Goal: Task Accomplishment & Management: Use online tool/utility

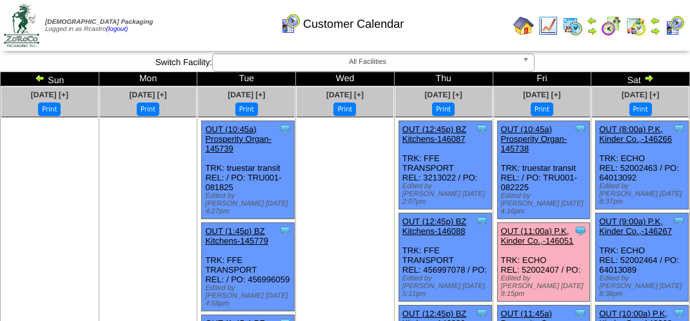
scroll to position [1031, 0]
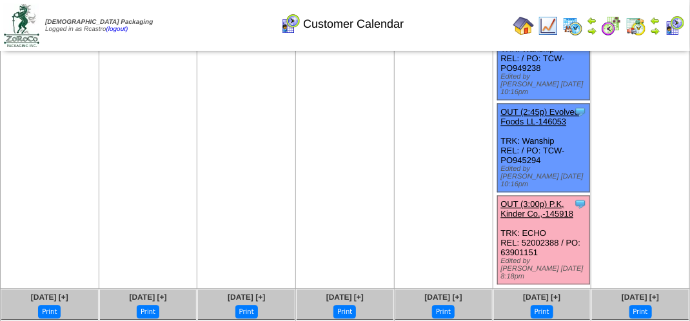
click at [665, 26] on img at bounding box center [674, 25] width 21 height 21
click at [660, 26] on img at bounding box center [655, 31] width 10 height 10
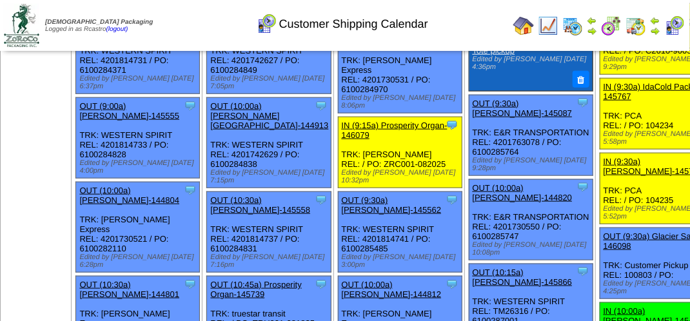
scroll to position [451, 0]
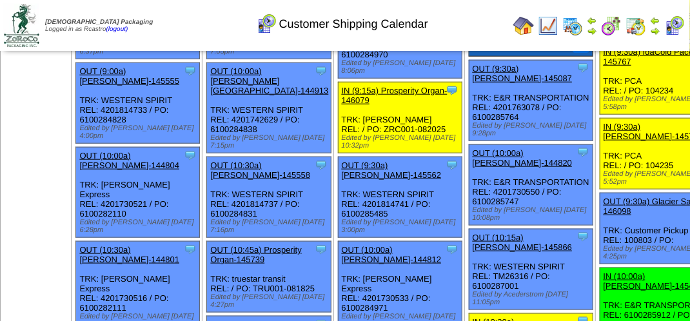
click at [676, 19] on img at bounding box center [674, 25] width 21 height 21
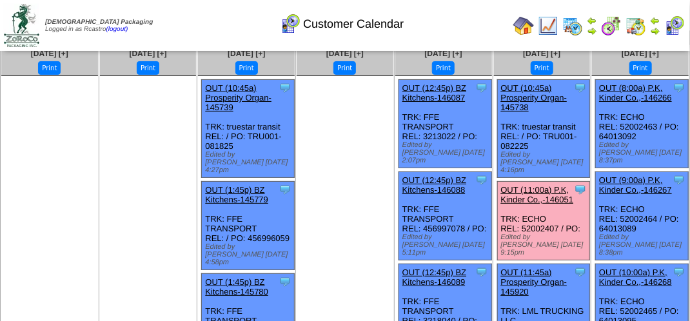
scroll to position [64, 0]
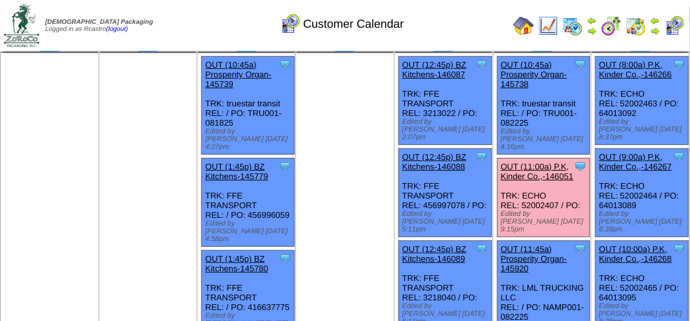
click at [549, 165] on link "OUT (11:00a) P.K, Kinder Co.,-146051" at bounding box center [537, 171] width 73 height 19
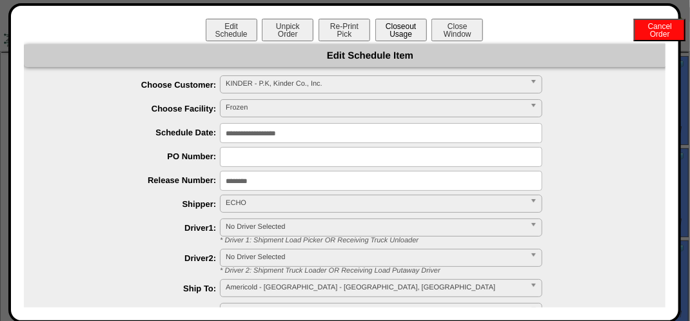
click at [396, 24] on button "Closeout Usage" at bounding box center [401, 30] width 52 height 23
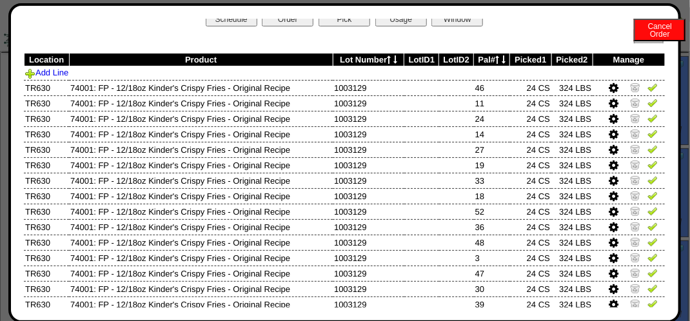
scroll to position [0, 0]
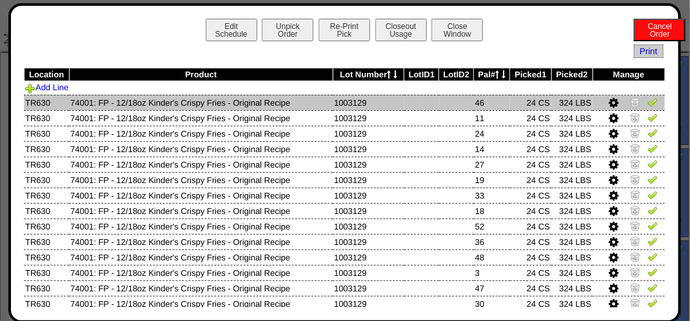
click at [645, 97] on td at bounding box center [628, 102] width 72 height 15
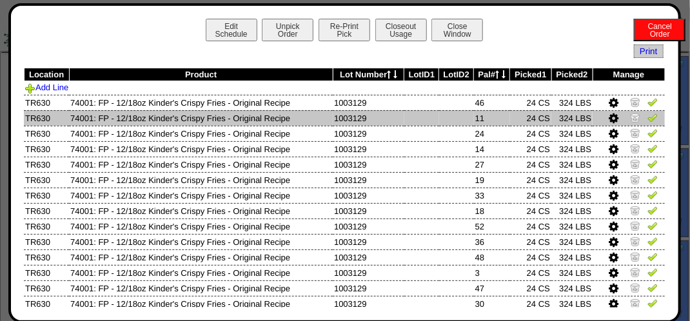
click at [647, 120] on img at bounding box center [652, 117] width 10 height 10
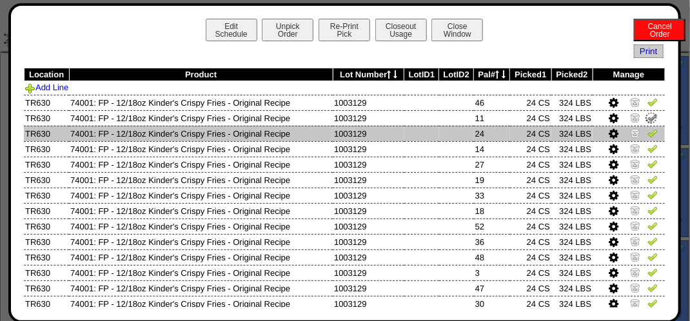
click at [647, 135] on img at bounding box center [652, 133] width 10 height 10
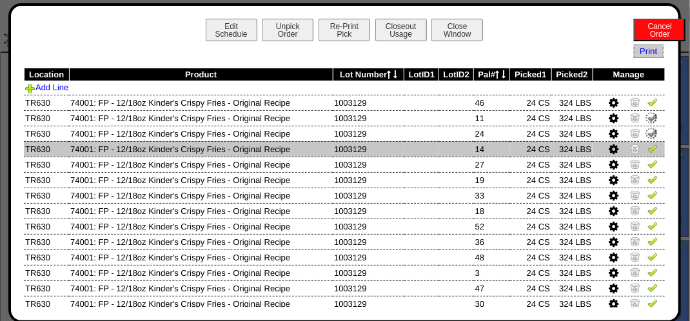
click at [647, 145] on img at bounding box center [652, 148] width 10 height 10
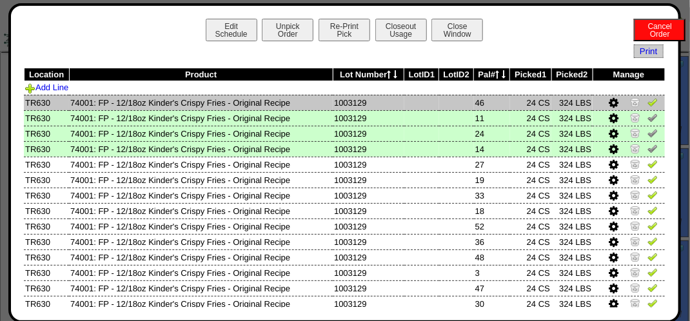
click at [642, 101] on td at bounding box center [628, 102] width 72 height 15
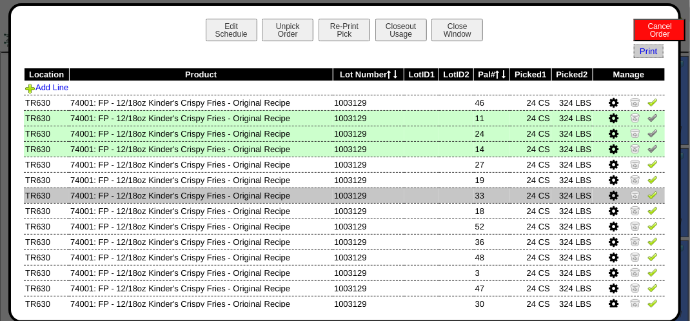
click at [642, 190] on td at bounding box center [628, 195] width 72 height 15
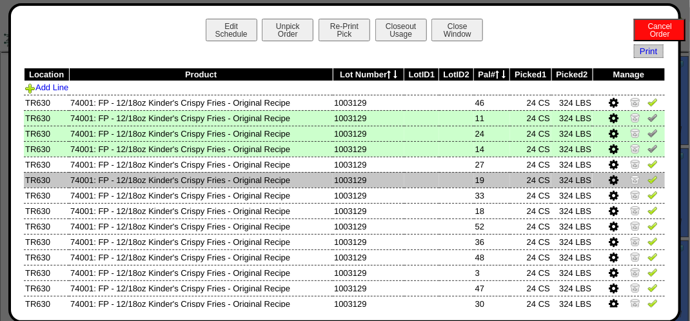
click at [647, 179] on img at bounding box center [652, 179] width 10 height 10
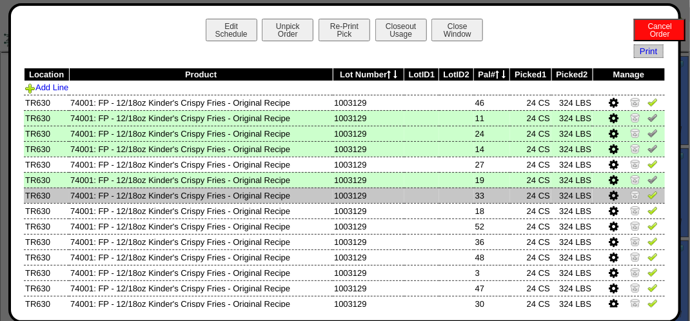
click at [647, 197] on img at bounding box center [652, 195] width 10 height 10
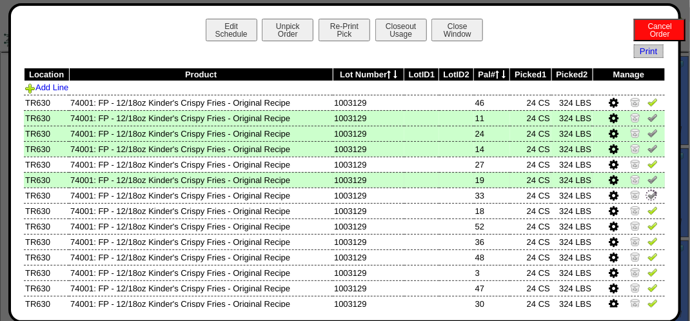
drag, startPoint x: 645, startPoint y: 208, endPoint x: 639, endPoint y: 180, distance: 28.9
click at [647, 208] on img at bounding box center [652, 210] width 10 height 10
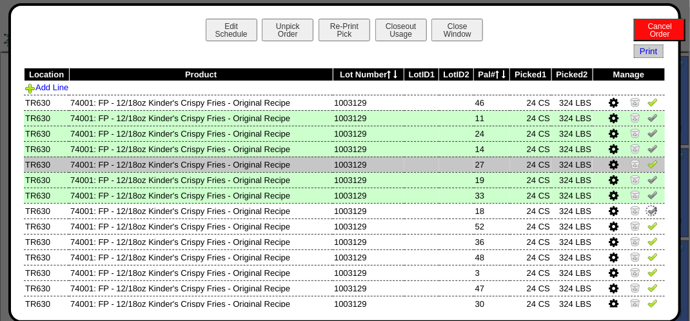
click at [647, 168] on img at bounding box center [652, 164] width 10 height 10
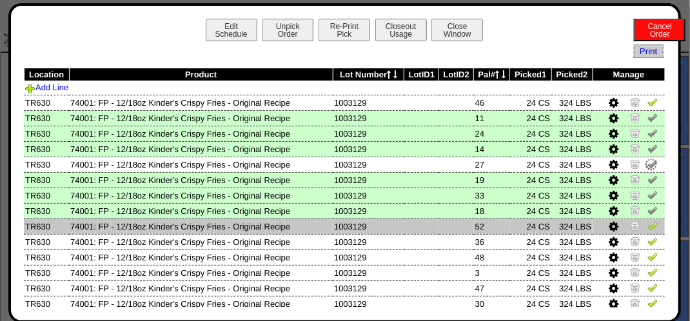
click at [647, 226] on img at bounding box center [652, 225] width 10 height 10
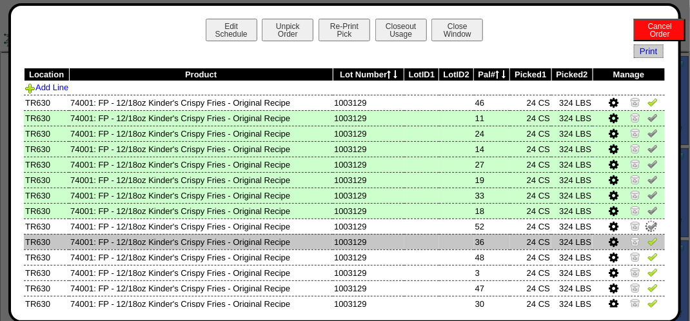
click at [647, 244] on img at bounding box center [652, 241] width 10 height 10
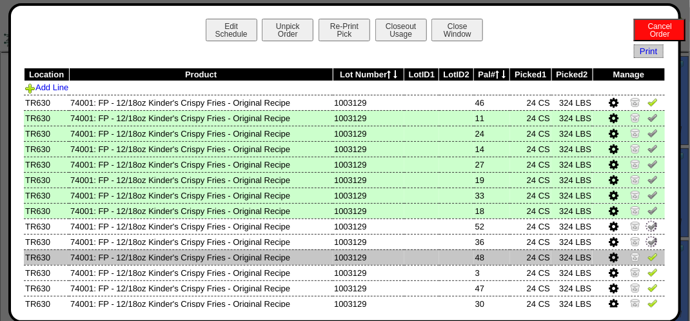
click at [647, 258] on img at bounding box center [652, 256] width 10 height 10
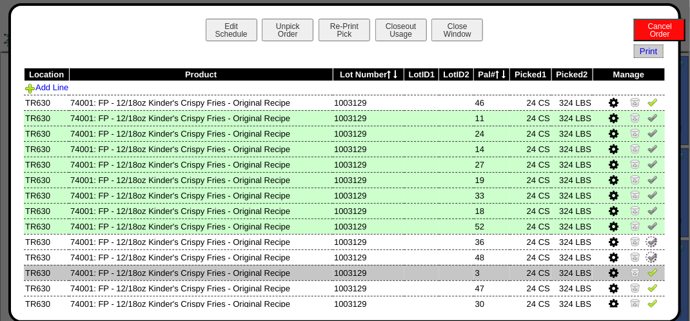
click at [647, 274] on img at bounding box center [652, 272] width 10 height 10
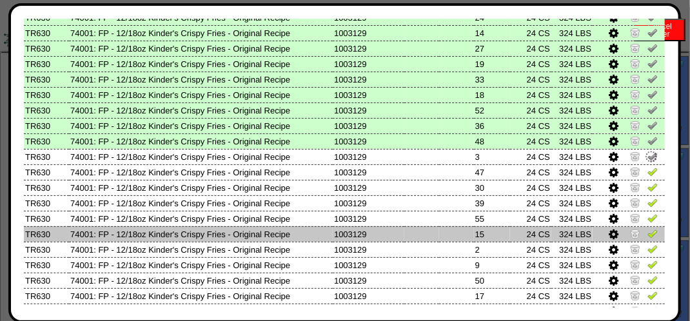
scroll to position [129, 0]
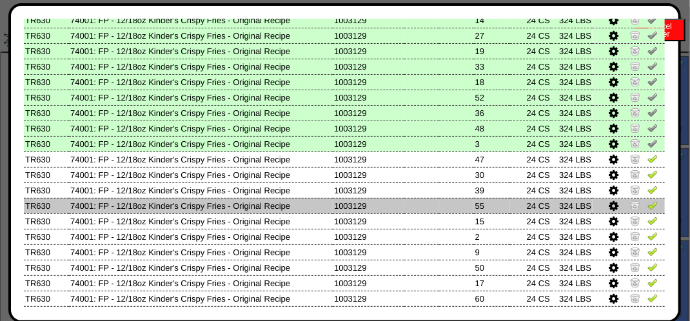
click at [647, 211] on link at bounding box center [652, 207] width 10 height 10
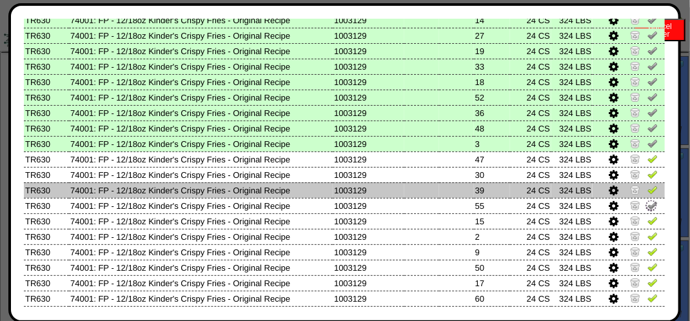
click at [647, 193] on img at bounding box center [652, 189] width 10 height 10
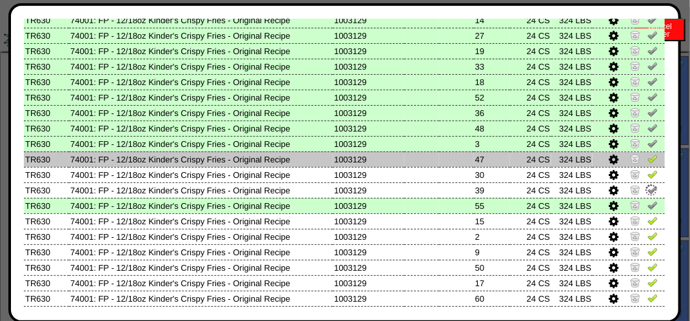
drag, startPoint x: 645, startPoint y: 179, endPoint x: 642, endPoint y: 165, distance: 14.4
click at [647, 179] on img at bounding box center [652, 174] width 10 height 10
click at [647, 161] on img at bounding box center [652, 158] width 10 height 10
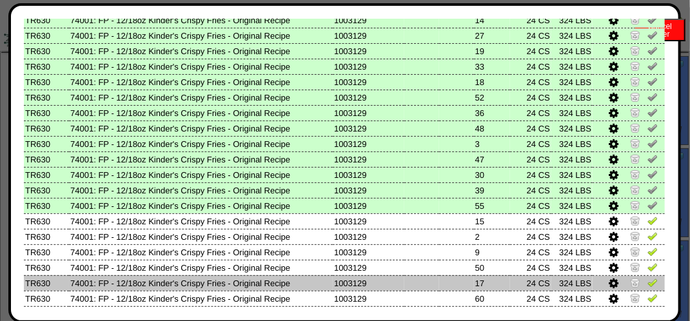
click at [647, 293] on img at bounding box center [652, 298] width 10 height 10
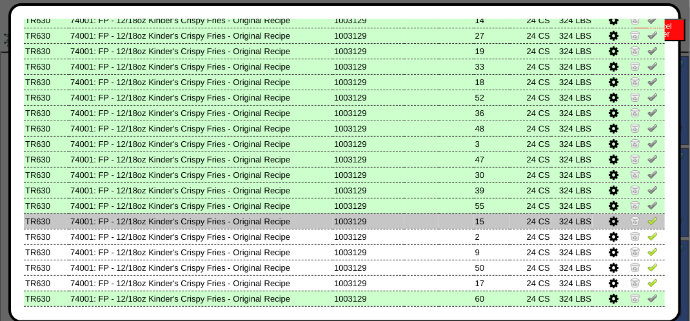
click at [647, 228] on link at bounding box center [652, 223] width 10 height 10
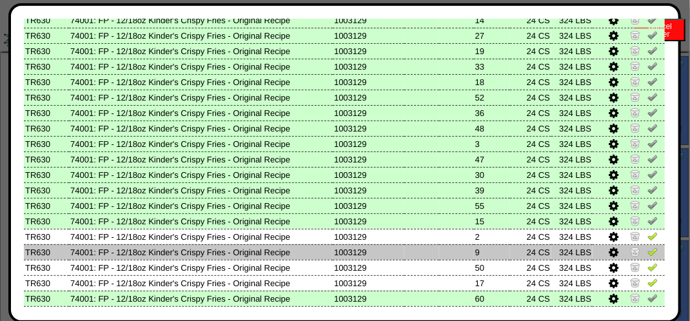
drag, startPoint x: 646, startPoint y: 249, endPoint x: 645, endPoint y: 255, distance: 6.6
click at [647, 249] on img at bounding box center [652, 251] width 10 height 10
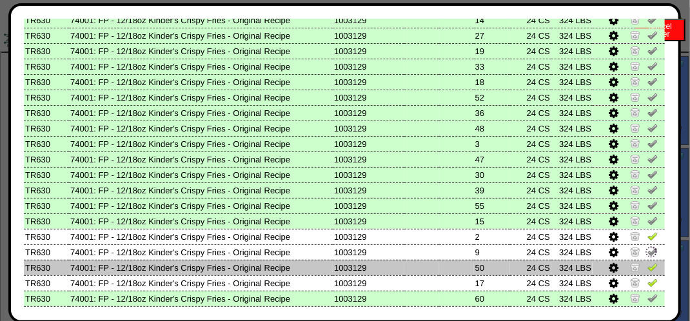
click at [647, 270] on img at bounding box center [652, 267] width 10 height 10
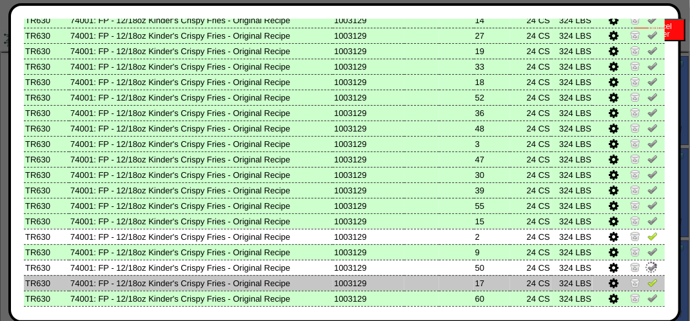
click at [647, 287] on img at bounding box center [652, 282] width 10 height 10
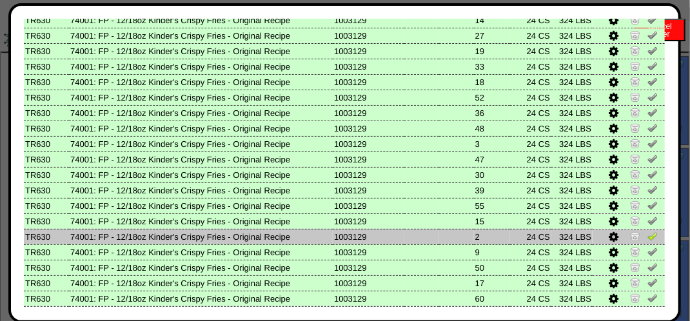
click at [637, 231] on td at bounding box center [628, 236] width 72 height 15
click at [647, 241] on img at bounding box center [652, 236] width 10 height 10
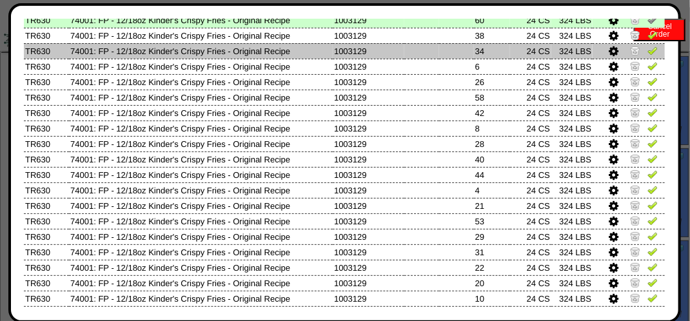
scroll to position [387, 0]
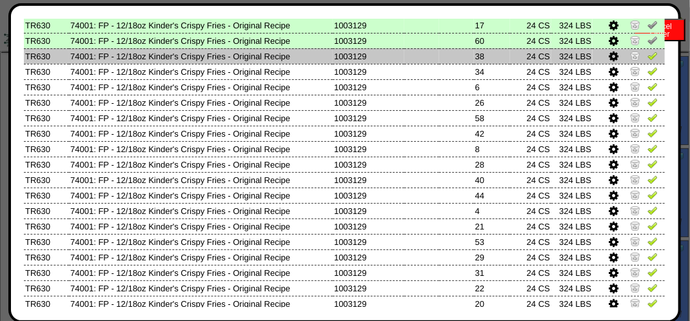
click at [647, 57] on img at bounding box center [652, 55] width 10 height 10
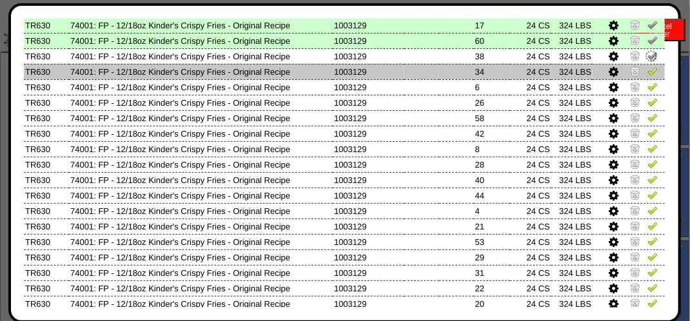
drag, startPoint x: 645, startPoint y: 71, endPoint x: 645, endPoint y: 78, distance: 7.1
click at [647, 72] on img at bounding box center [652, 71] width 10 height 10
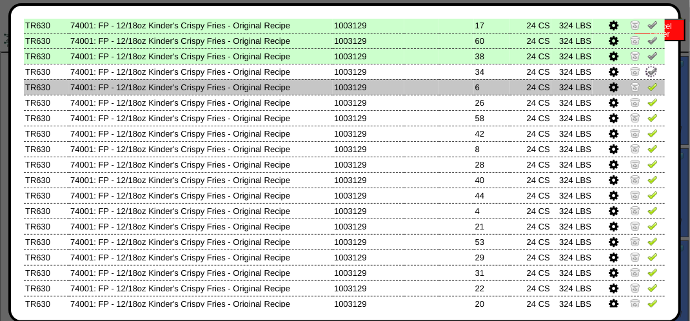
click at [647, 86] on img at bounding box center [652, 86] width 10 height 10
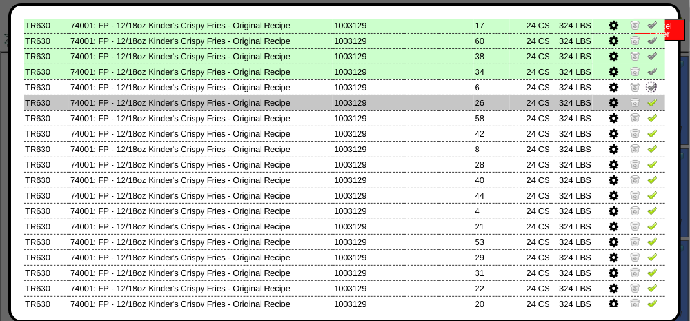
click at [647, 108] on link at bounding box center [652, 104] width 10 height 10
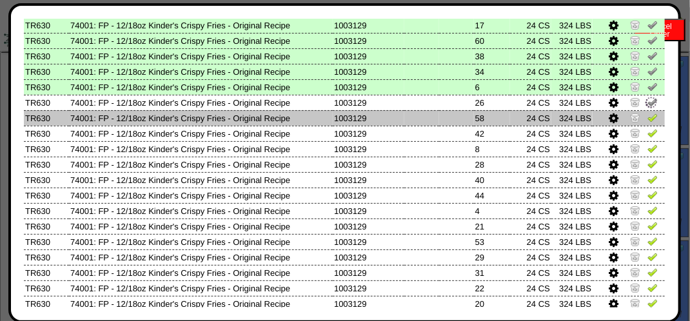
click at [647, 117] on img at bounding box center [652, 117] width 10 height 10
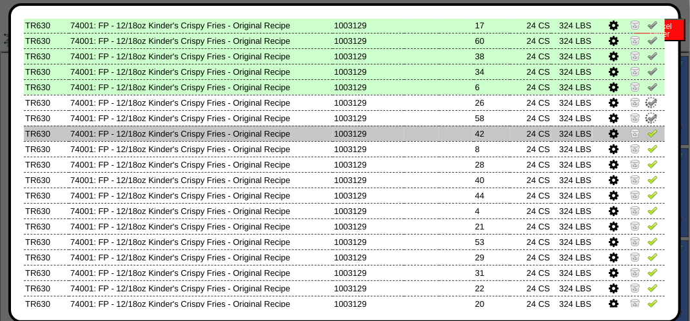
click at [647, 133] on img at bounding box center [652, 133] width 10 height 10
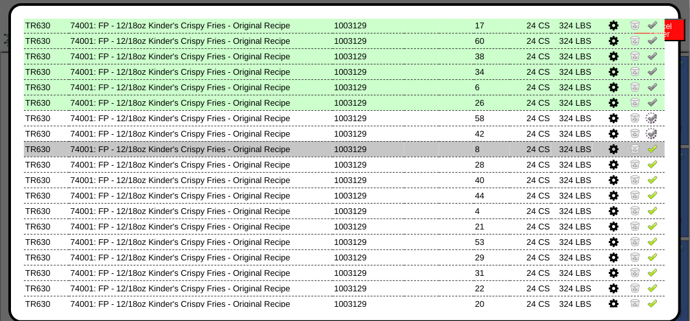
click at [647, 147] on img at bounding box center [652, 148] width 10 height 10
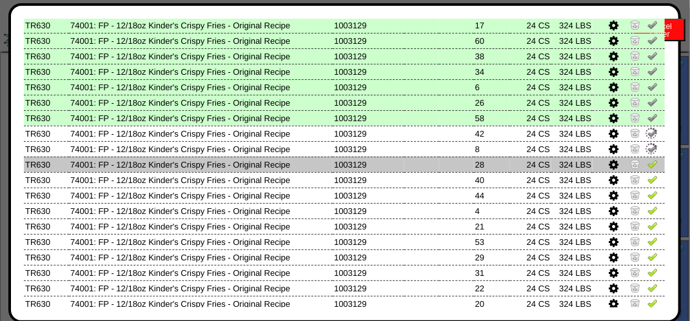
click at [647, 164] on img at bounding box center [652, 164] width 10 height 10
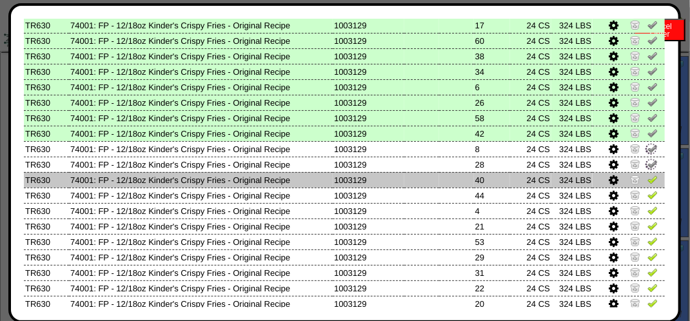
click at [647, 179] on img at bounding box center [652, 179] width 10 height 10
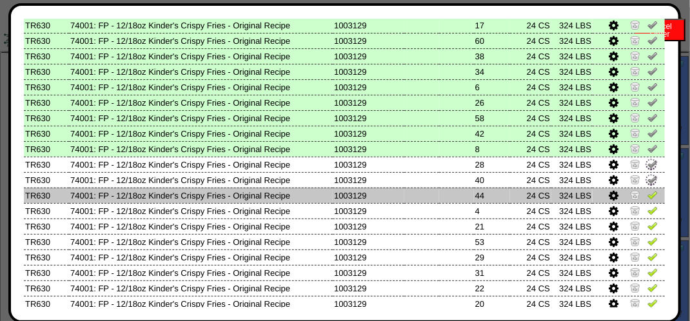
click at [644, 190] on tbody "Location Product Lot Number LotID1 LotID2 Pal# Picked1 Picked2 [GEOGRAPHIC_DATA…" at bounding box center [344, 159] width 641 height 955
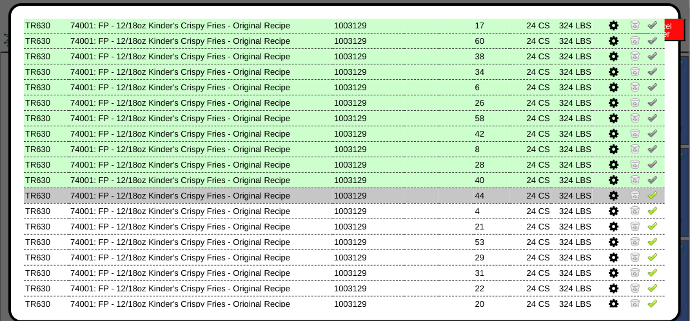
click at [647, 199] on img at bounding box center [652, 195] width 10 height 10
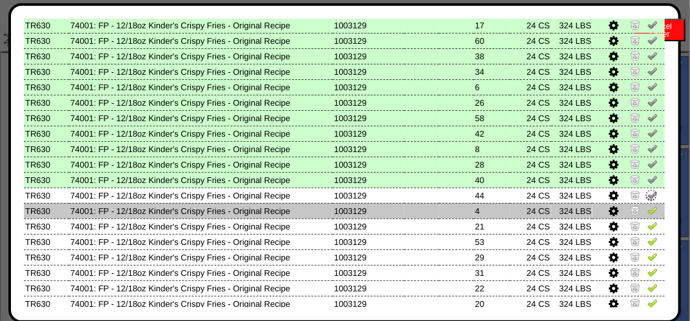
click at [647, 208] on img at bounding box center [652, 210] width 10 height 10
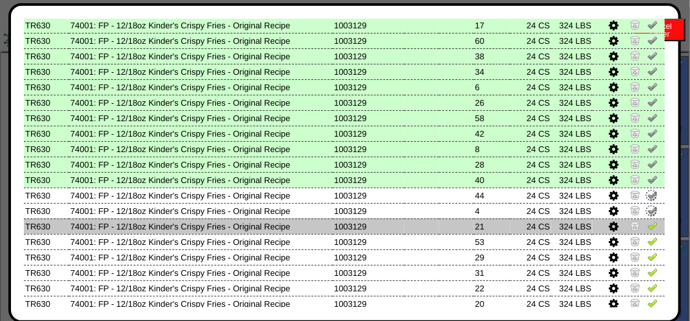
click at [647, 231] on link at bounding box center [652, 228] width 10 height 10
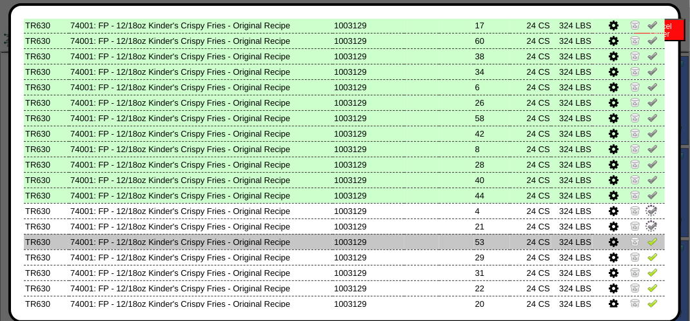
click at [646, 235] on tbody "Location Product Lot Number LotID1 LotID2 Pal# Picked1 Picked2 [GEOGRAPHIC_DATA…" at bounding box center [344, 159] width 641 height 955
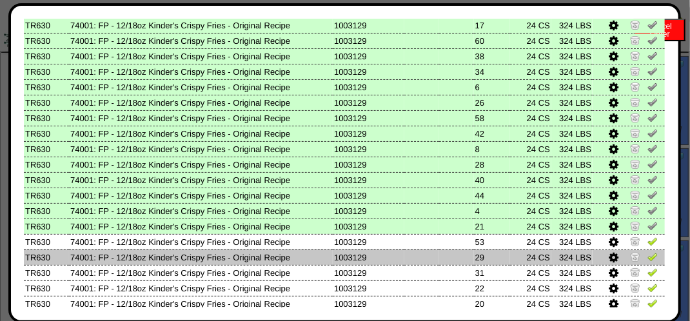
click at [647, 258] on img at bounding box center [652, 256] width 10 height 10
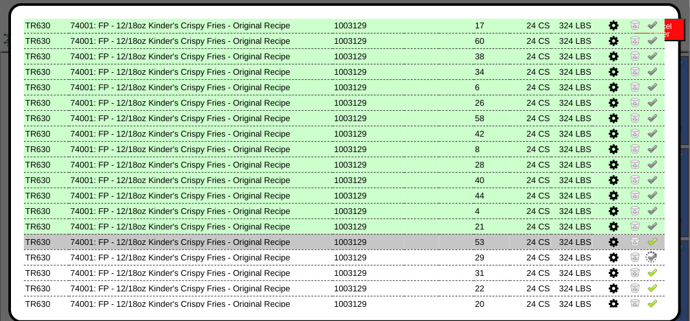
click at [647, 244] on img at bounding box center [652, 241] width 10 height 10
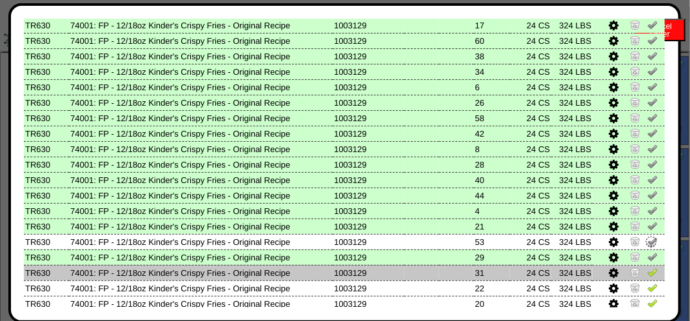
click at [647, 274] on img at bounding box center [652, 272] width 10 height 10
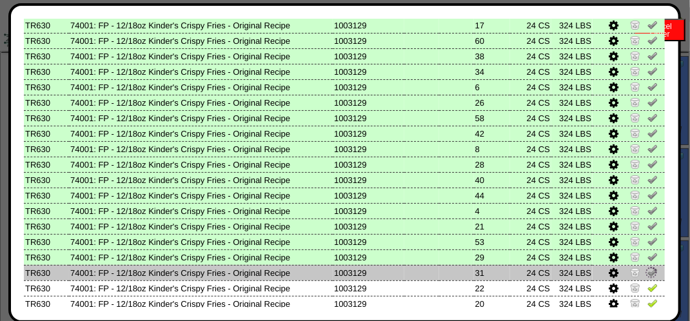
click at [643, 282] on td at bounding box center [628, 287] width 72 height 15
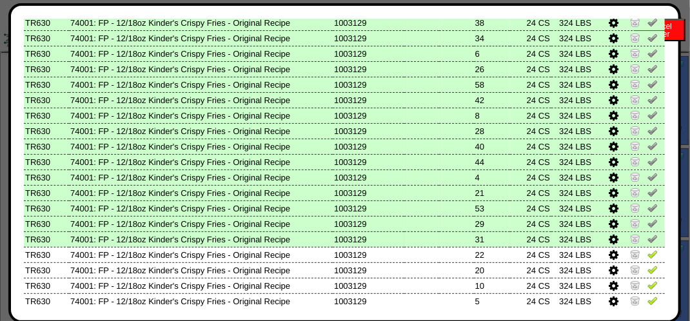
scroll to position [516, 0]
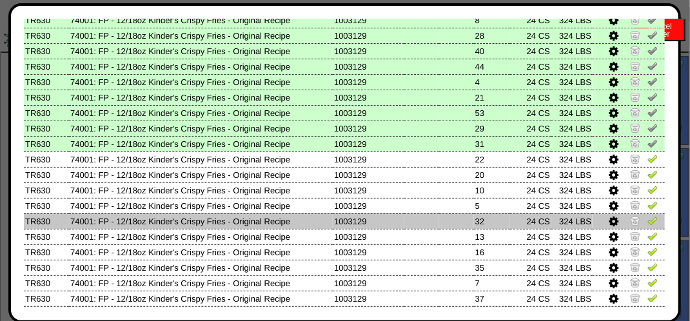
click at [647, 222] on img at bounding box center [652, 220] width 10 height 10
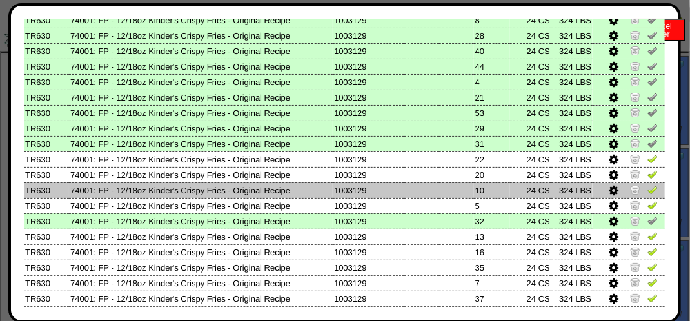
click at [647, 186] on img at bounding box center [652, 189] width 10 height 10
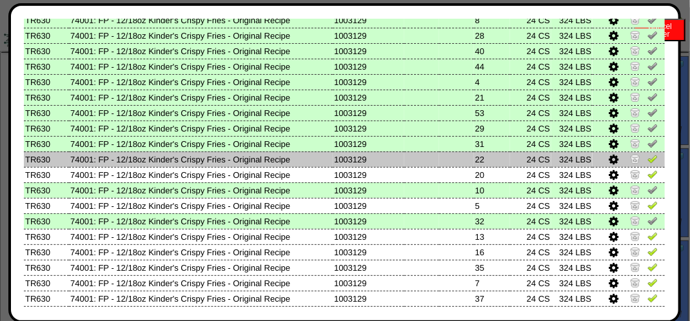
click at [647, 162] on img at bounding box center [652, 158] width 10 height 10
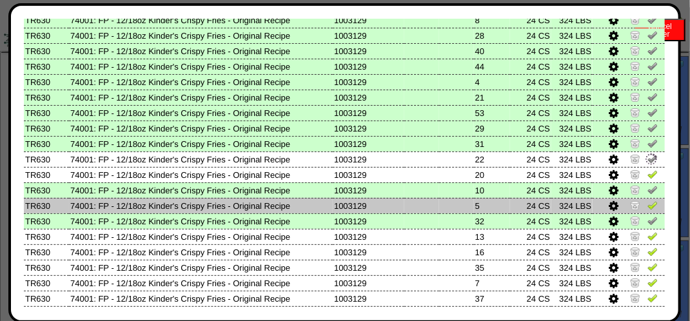
click at [647, 207] on img at bounding box center [652, 205] width 10 height 10
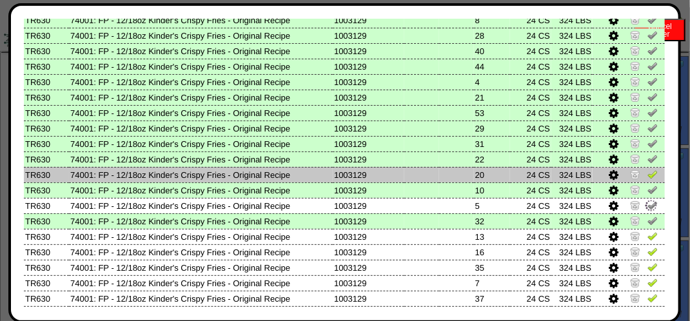
click at [647, 179] on img at bounding box center [652, 174] width 10 height 10
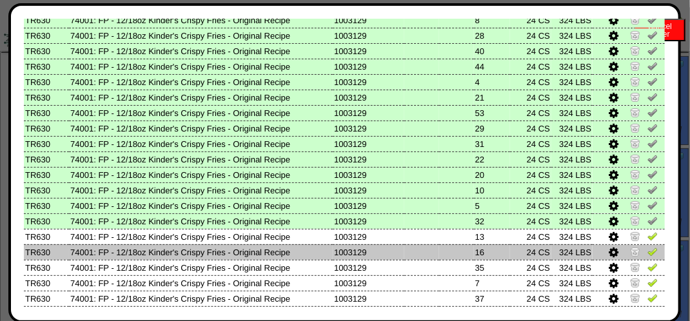
drag, startPoint x: 645, startPoint y: 255, endPoint x: 645, endPoint y: 246, distance: 9.0
click at [647, 254] on img at bounding box center [652, 251] width 10 height 10
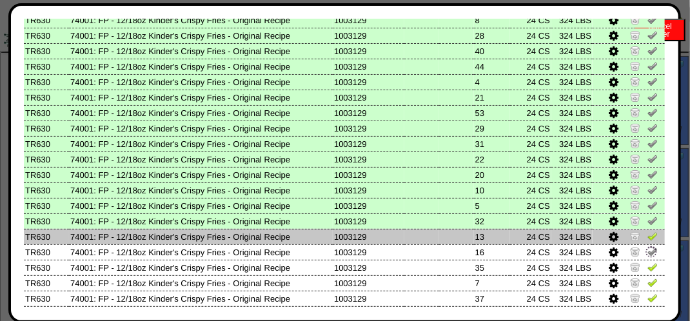
click at [648, 233] on img at bounding box center [652, 236] width 10 height 10
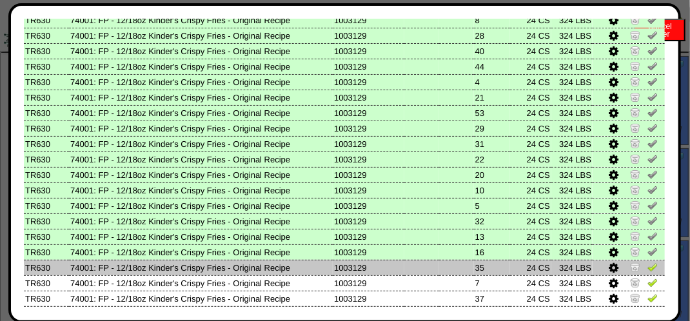
drag, startPoint x: 643, startPoint y: 283, endPoint x: 648, endPoint y: 275, distance: 9.5
click at [647, 282] on img at bounding box center [652, 282] width 10 height 10
click at [647, 269] on img at bounding box center [652, 267] width 10 height 10
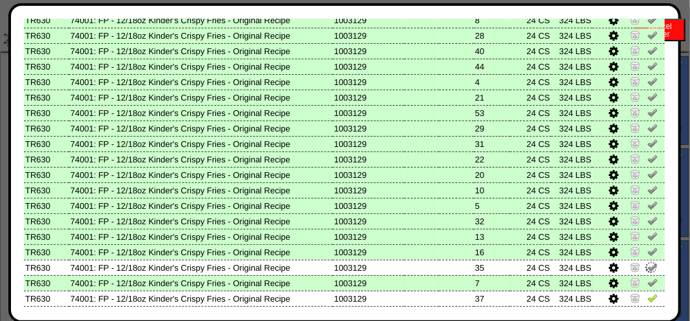
scroll to position [580, 0]
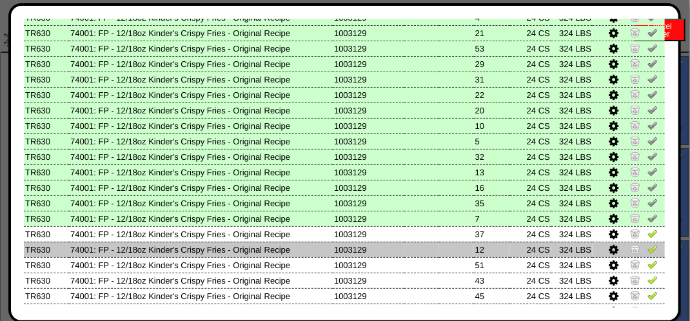
click at [647, 249] on img at bounding box center [652, 249] width 10 height 10
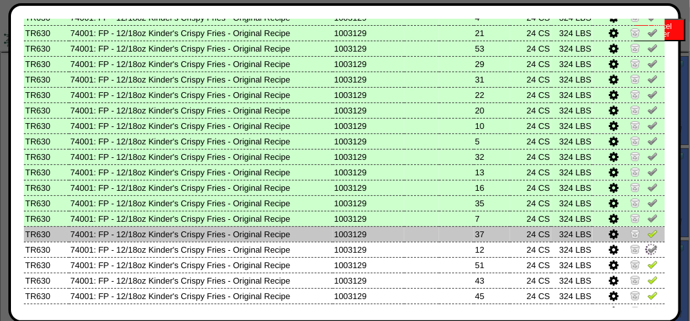
click at [647, 238] on link at bounding box center [652, 236] width 10 height 10
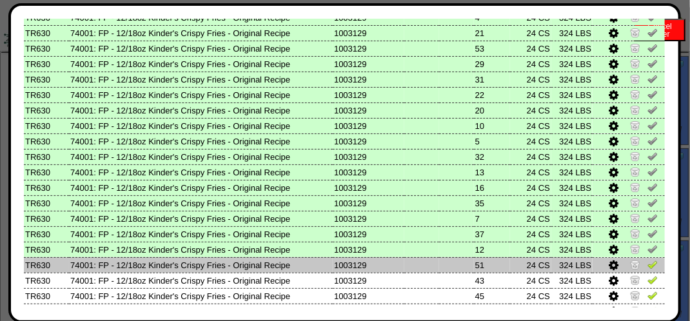
click at [647, 269] on img at bounding box center [652, 264] width 10 height 10
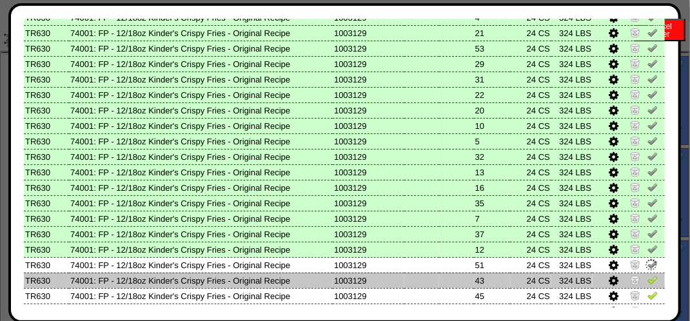
click at [648, 278] on img at bounding box center [652, 280] width 10 height 10
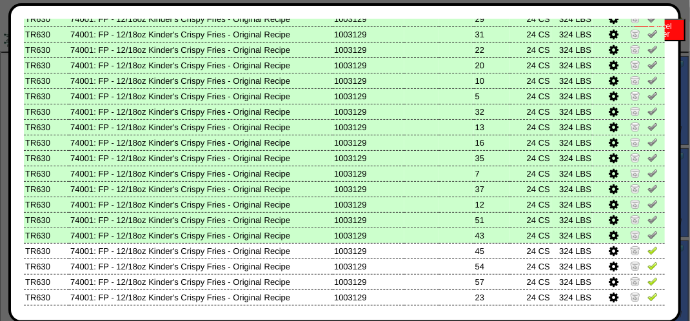
scroll to position [709, 0]
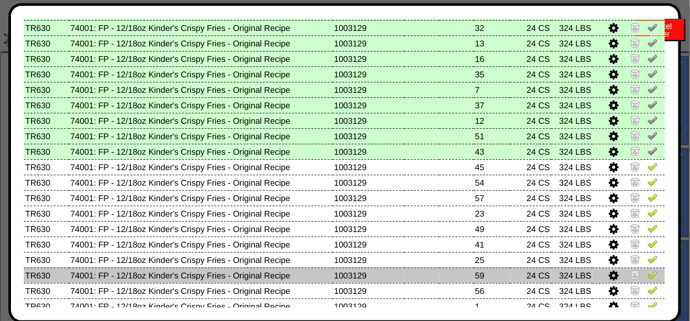
click at [647, 273] on img at bounding box center [652, 274] width 10 height 10
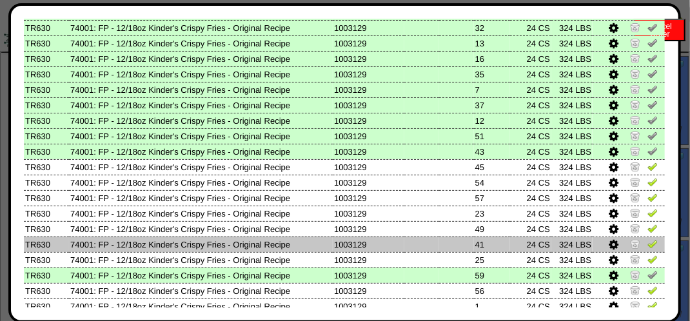
click at [647, 246] on img at bounding box center [652, 243] width 10 height 10
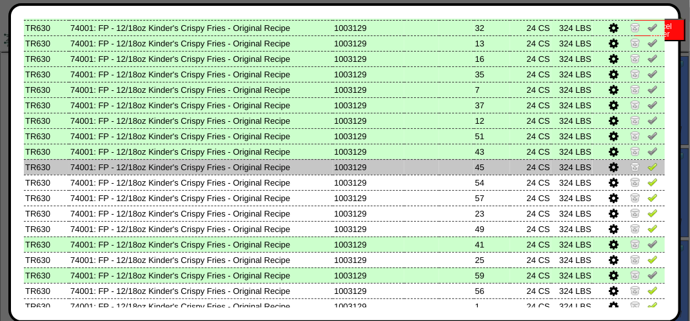
click at [647, 169] on img at bounding box center [652, 166] width 10 height 10
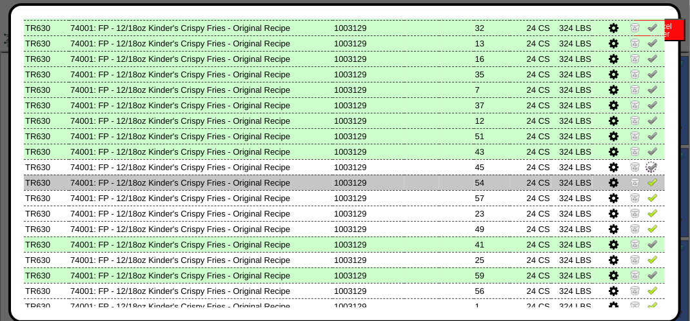
click at [648, 178] on img at bounding box center [652, 182] width 10 height 10
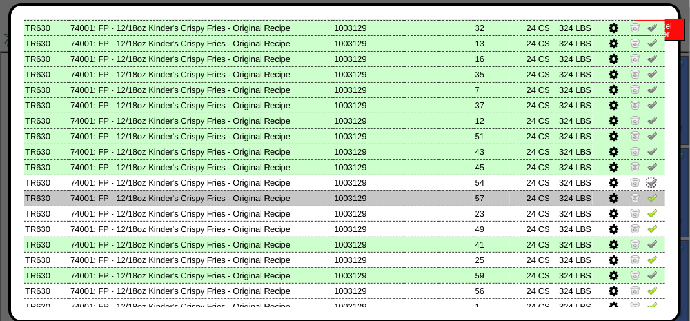
click at [647, 198] on img at bounding box center [652, 197] width 10 height 10
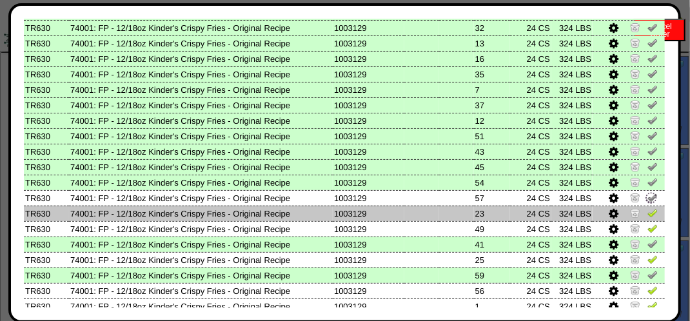
click at [647, 215] on img at bounding box center [652, 213] width 10 height 10
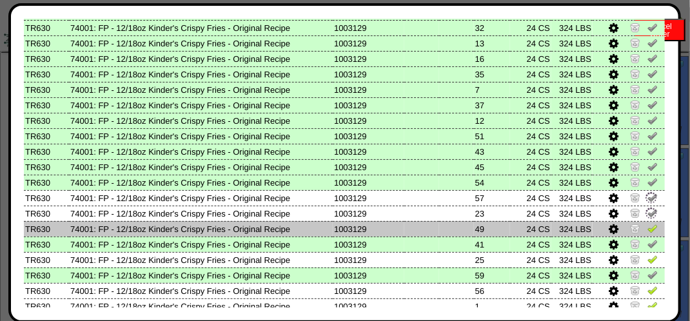
click at [647, 229] on img at bounding box center [652, 228] width 10 height 10
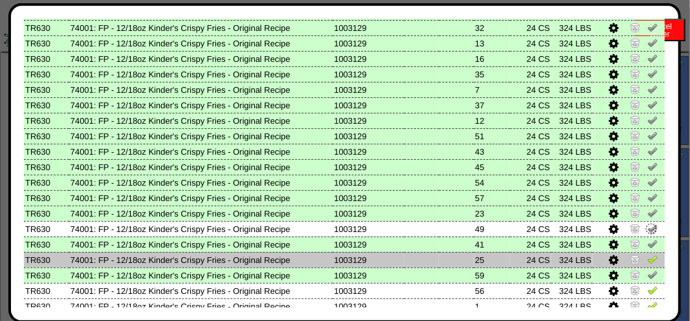
click at [647, 257] on img at bounding box center [652, 259] width 10 height 10
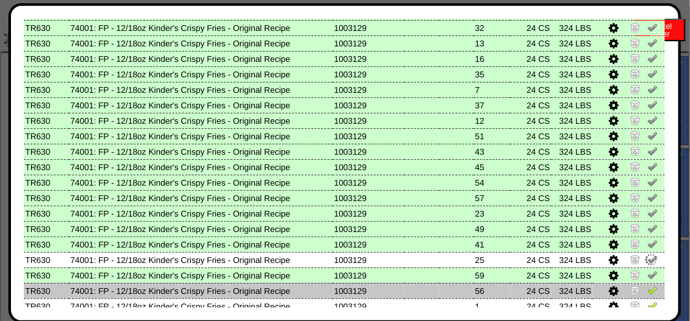
click at [647, 290] on img at bounding box center [652, 290] width 10 height 10
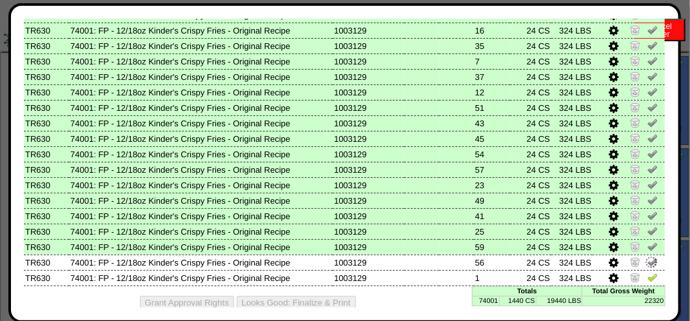
scroll to position [751, 0]
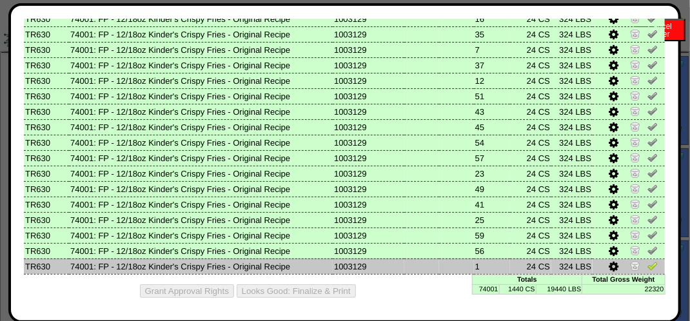
click at [647, 262] on img at bounding box center [652, 265] width 10 height 10
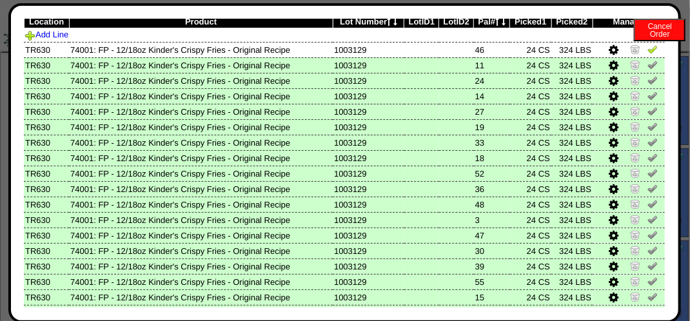
scroll to position [0, 0]
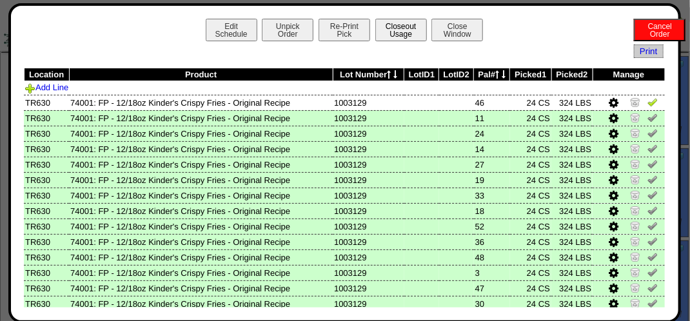
click at [410, 33] on button "Closeout Usage" at bounding box center [401, 30] width 52 height 23
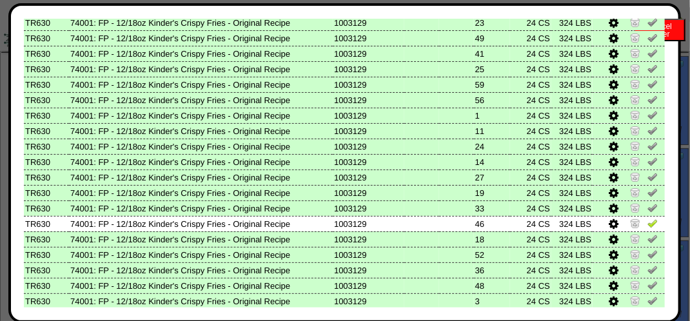
scroll to position [580, 0]
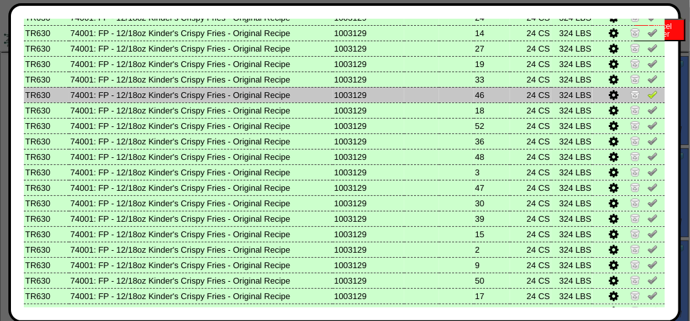
click at [647, 94] on img at bounding box center [652, 94] width 10 height 10
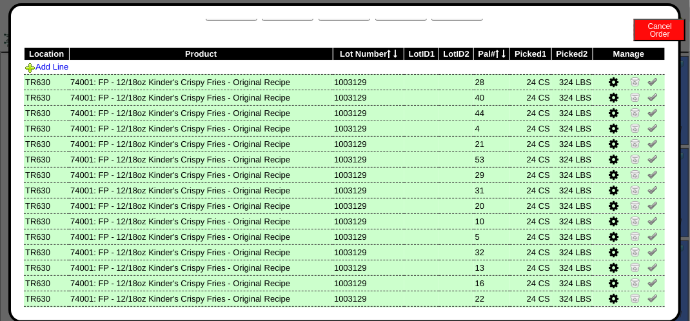
scroll to position [0, 0]
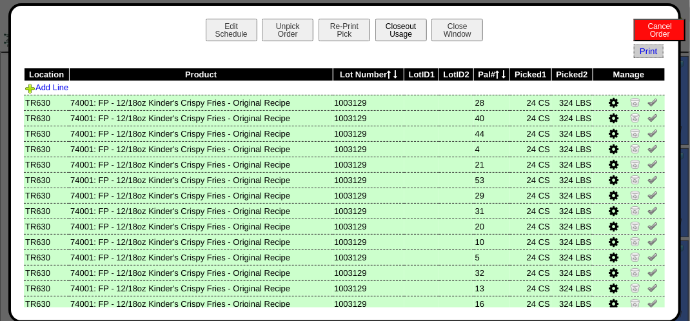
click at [385, 32] on button "Closeout Usage" at bounding box center [401, 30] width 52 height 23
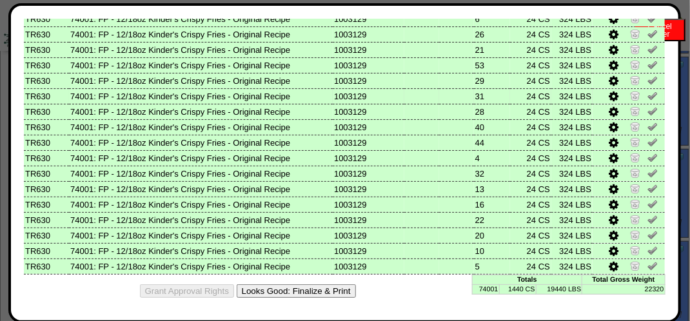
scroll to position [258, 0]
click at [320, 289] on button "Looks Good: Finalize & Print" at bounding box center [296, 291] width 119 height 14
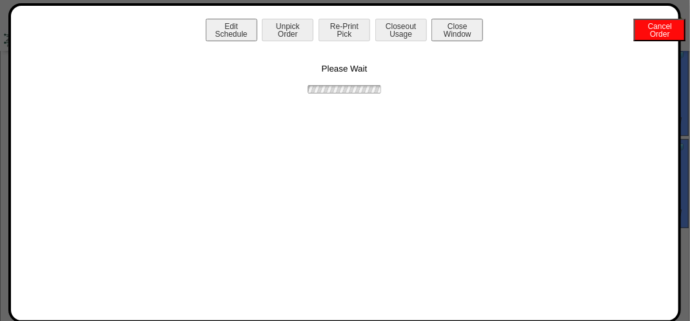
scroll to position [0, 0]
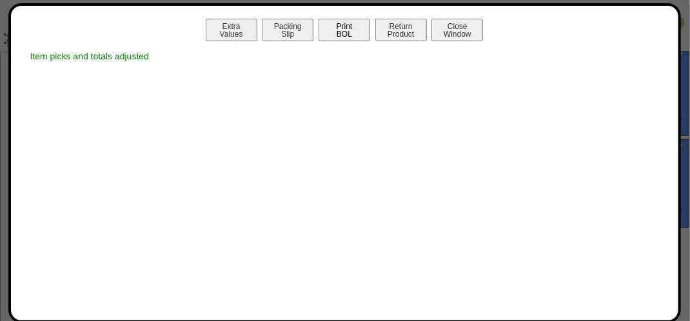
click at [349, 26] on button "Print BOL" at bounding box center [344, 30] width 52 height 23
